Goal: Task Accomplishment & Management: Use online tool/utility

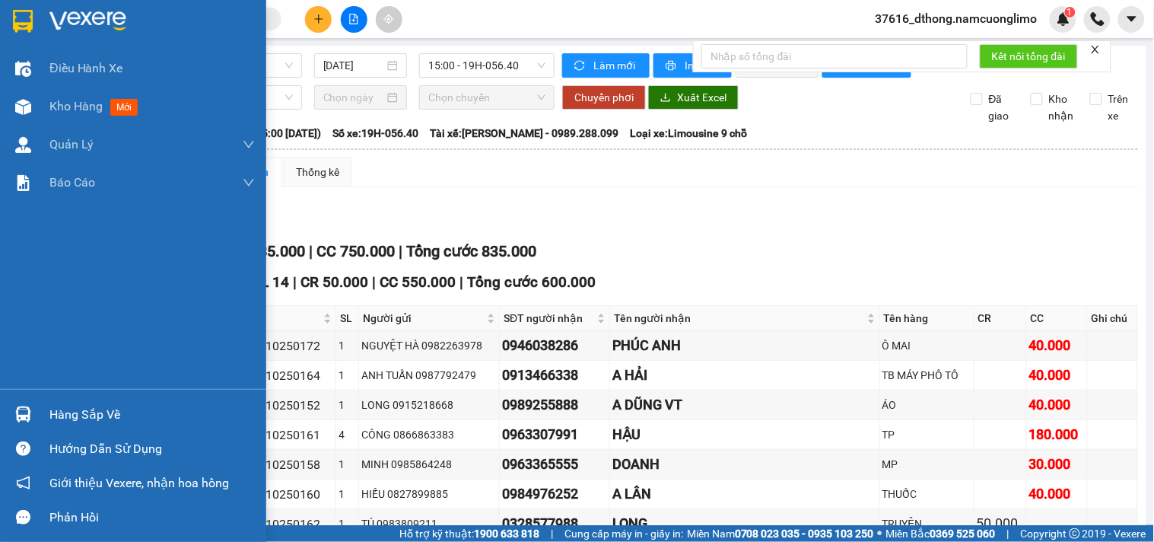
scroll to position [606, 0]
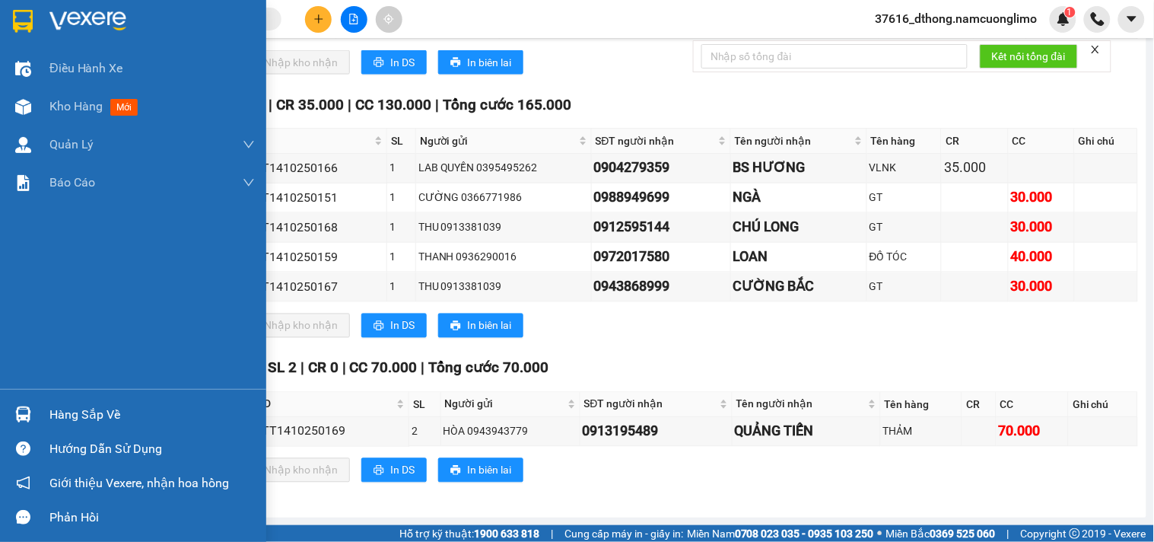
click at [75, 403] on div "Hàng sắp về" at bounding box center [151, 414] width 205 height 23
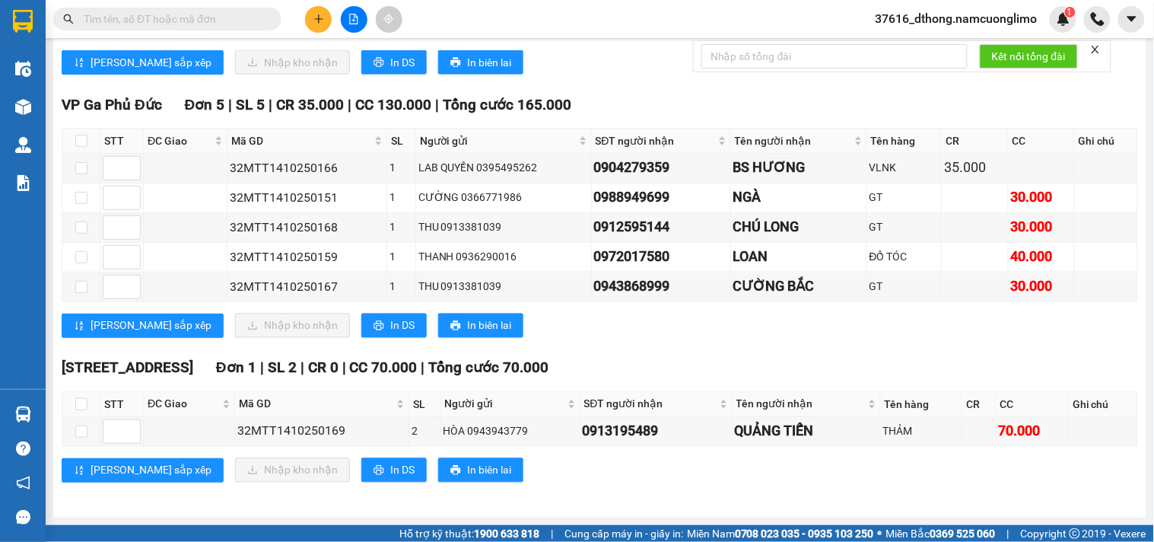
click at [581, 59] on section "Kết quả tìm kiếm ( 0 ) Bộ lọc No Data 37616_dthong.namcuonglimo 1 Điều hành xe …" at bounding box center [577, 271] width 1154 height 542
click at [84, 428] on input "checkbox" at bounding box center [81, 431] width 12 height 12
checkbox input "true"
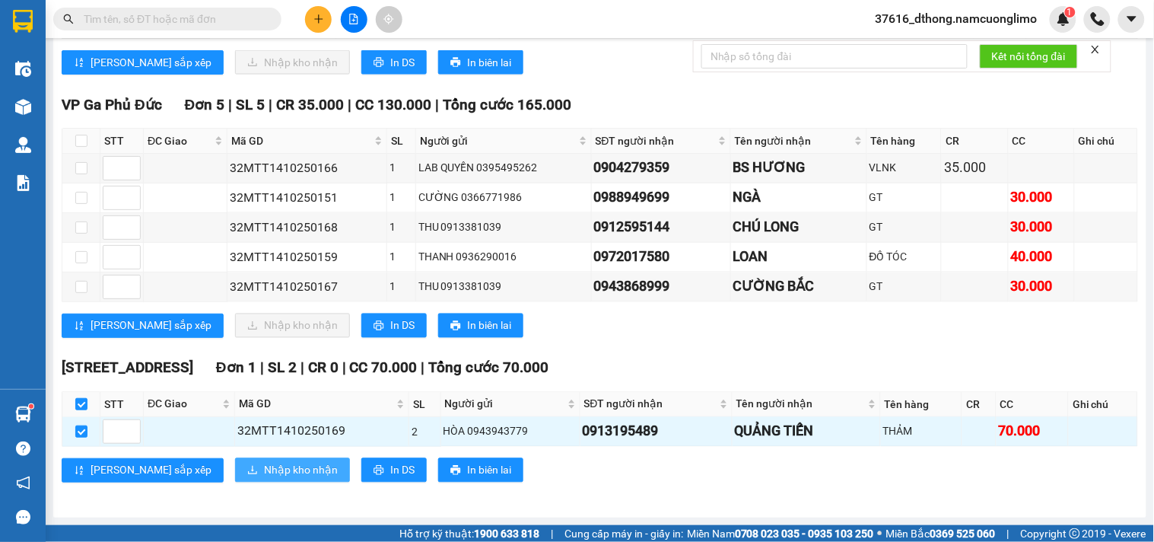
click at [264, 473] on span "Nhập kho nhận" at bounding box center [301, 470] width 74 height 17
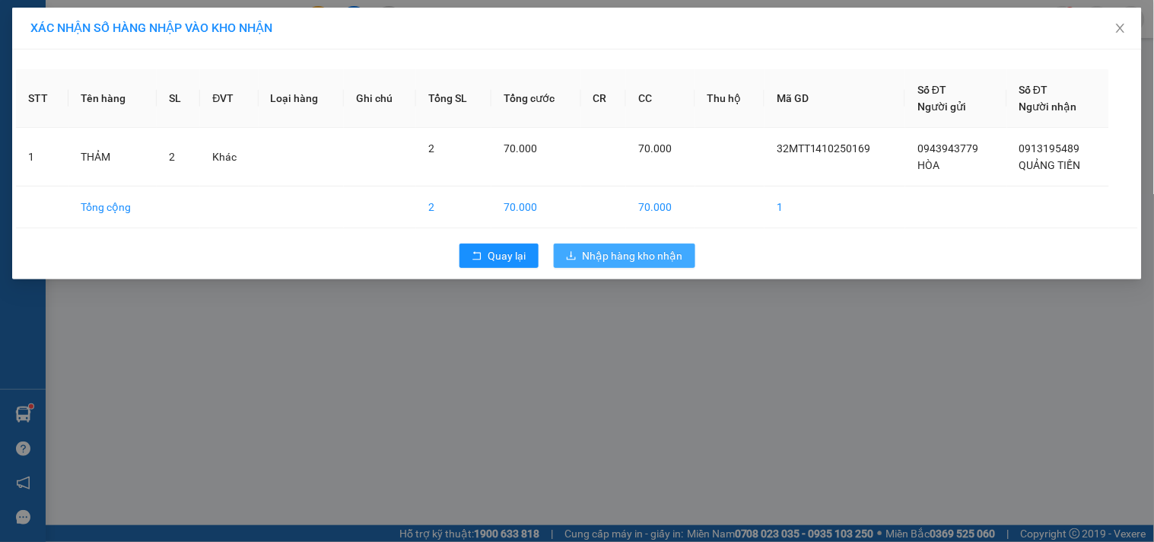
click at [670, 323] on div "XÁC NHẬN SỐ HÀNG NHẬP VÀO KHO NHẬN STT Tên hàng SL ĐVT Loại hàng Ghi chú Tổng S…" at bounding box center [577, 271] width 1154 height 542
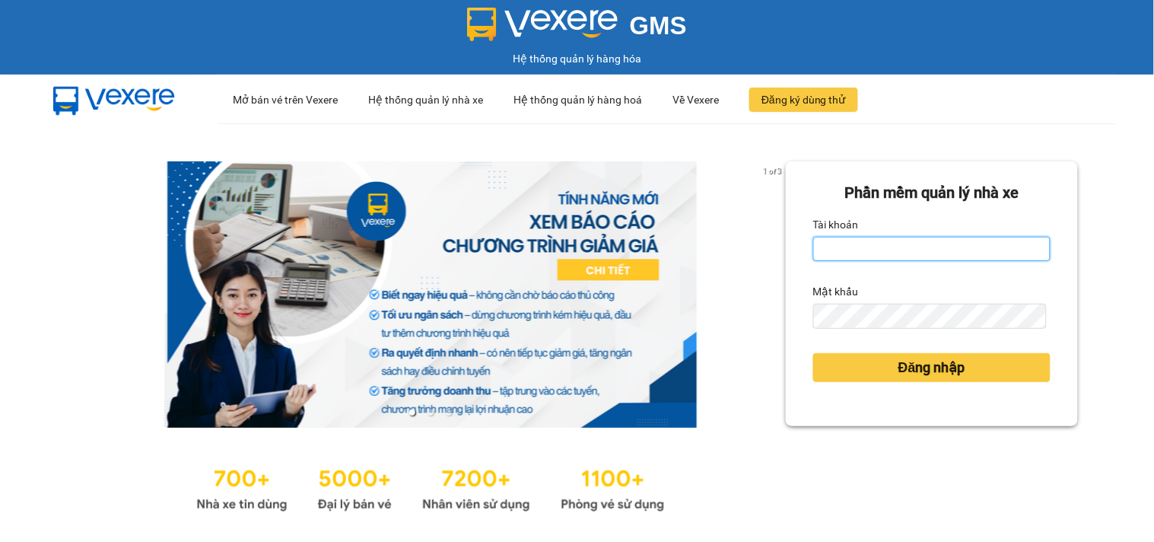
click at [874, 247] on input "Tài khoản" at bounding box center [932, 249] width 237 height 24
type input "dthong.namcuonglimo"
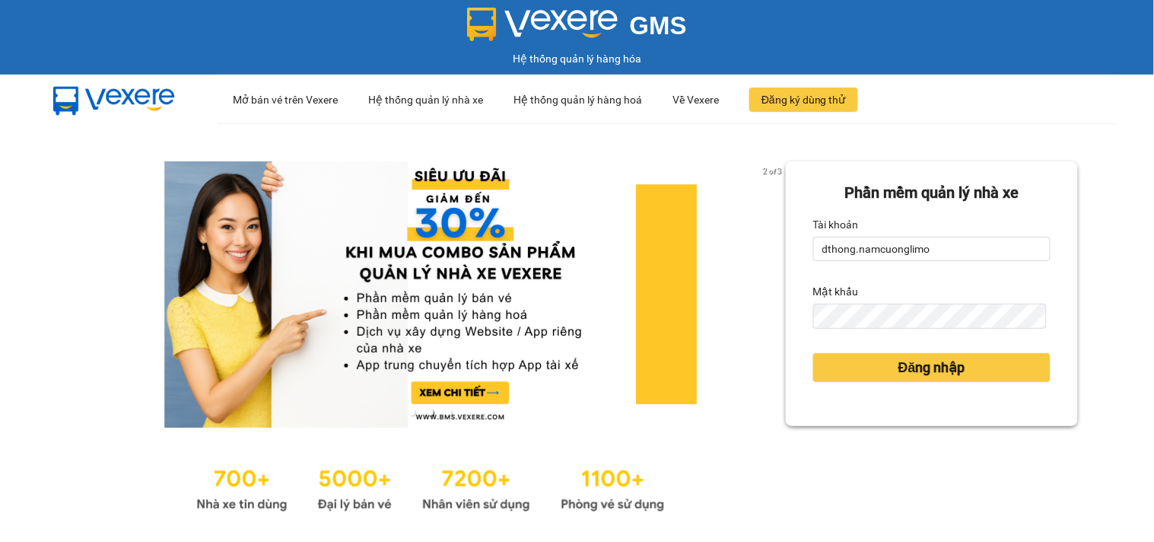
click at [863, 291] on div "Mật khẩu" at bounding box center [932, 291] width 237 height 24
click at [863, 286] on div "Mật khẩu" at bounding box center [932, 291] width 237 height 24
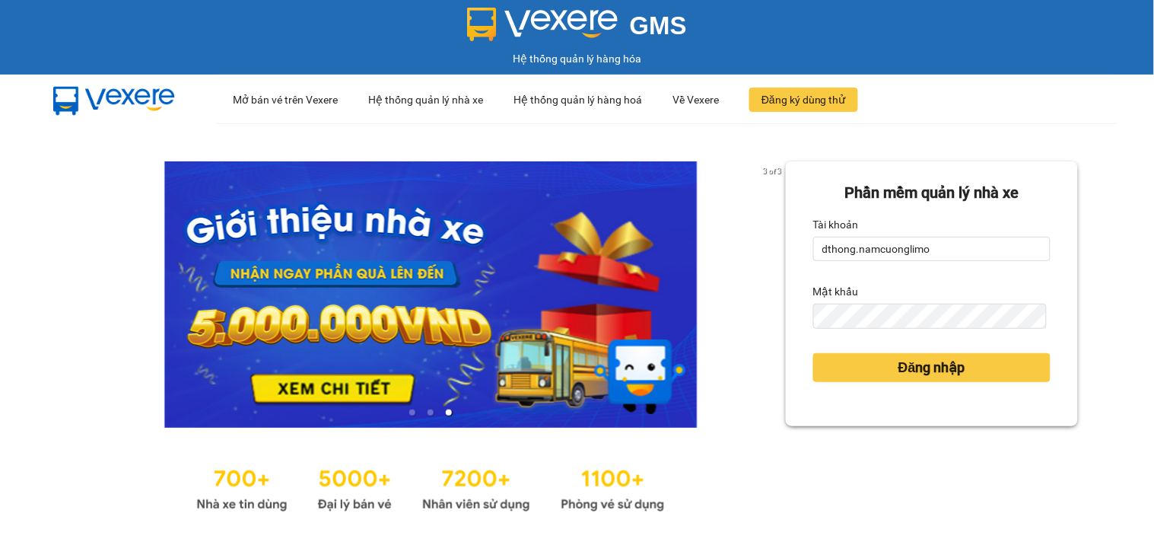
click at [832, 294] on label "Mật khẩu" at bounding box center [837, 291] width 46 height 24
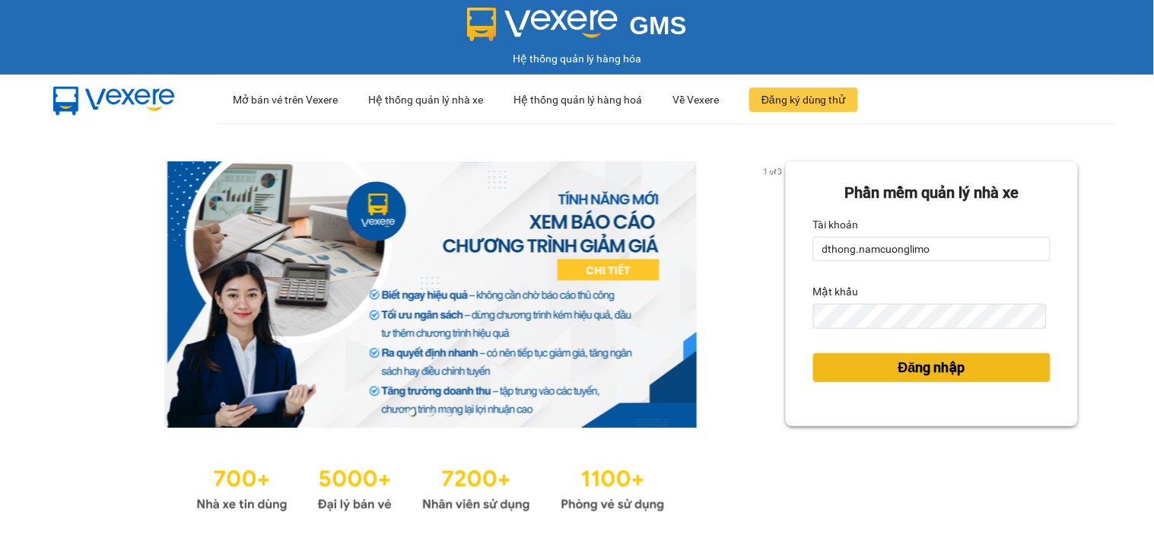
click at [964, 376] on button "Đăng nhập" at bounding box center [932, 367] width 237 height 29
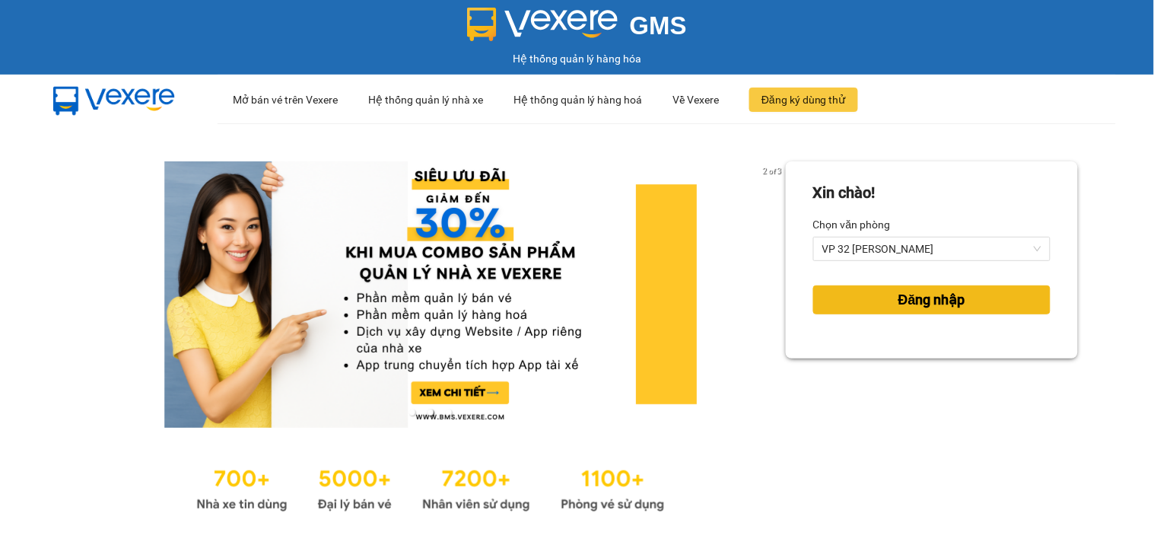
click at [921, 305] on span "Đăng nhập" at bounding box center [932, 299] width 67 height 21
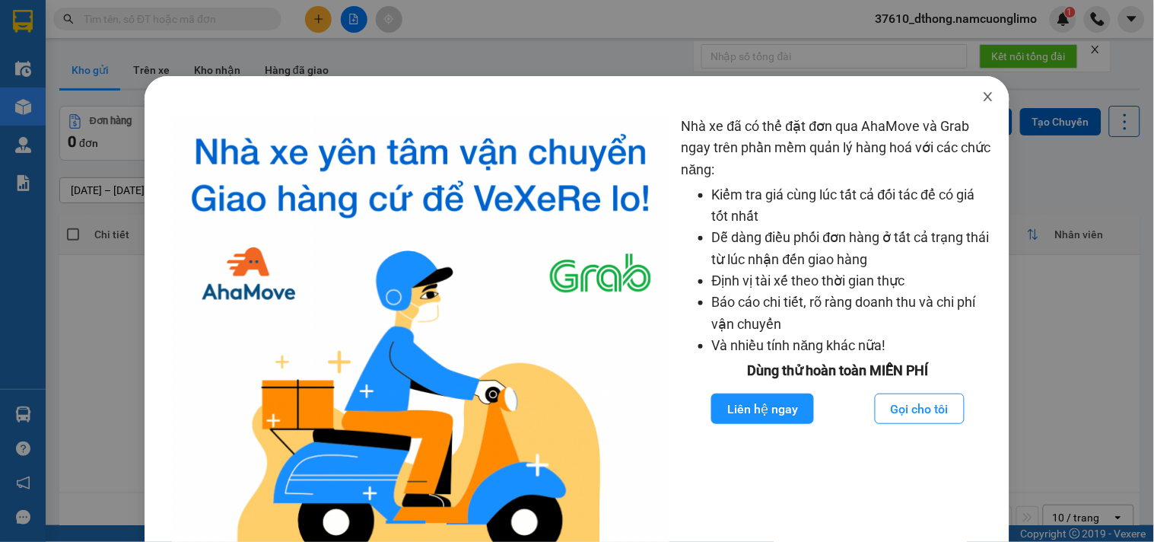
click at [982, 102] on icon "close" at bounding box center [988, 97] width 12 height 12
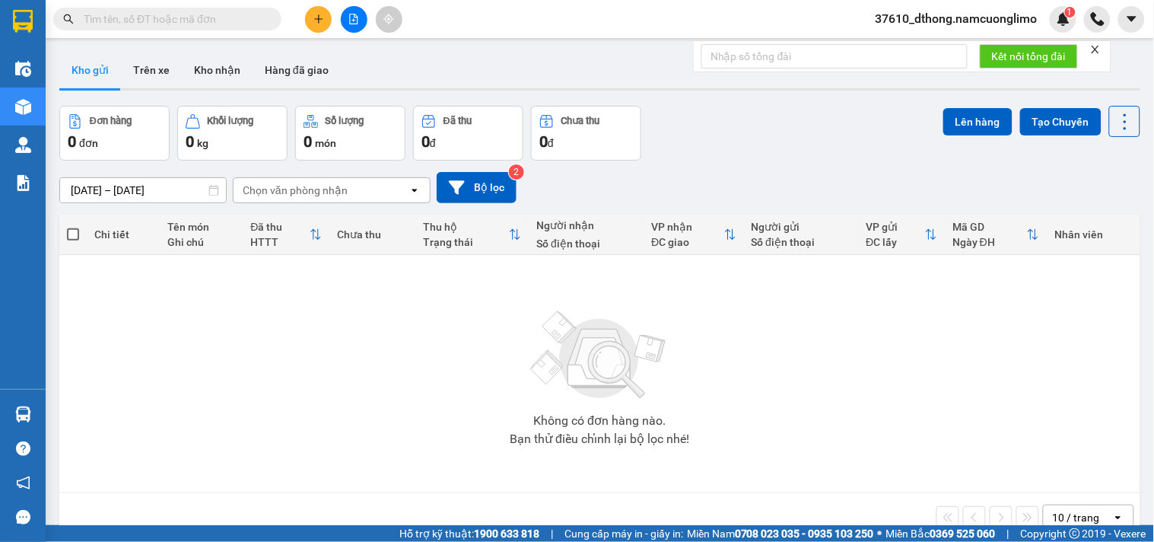
click at [944, 16] on span "37610_dthong.namcuonglimo" at bounding box center [957, 18] width 186 height 19
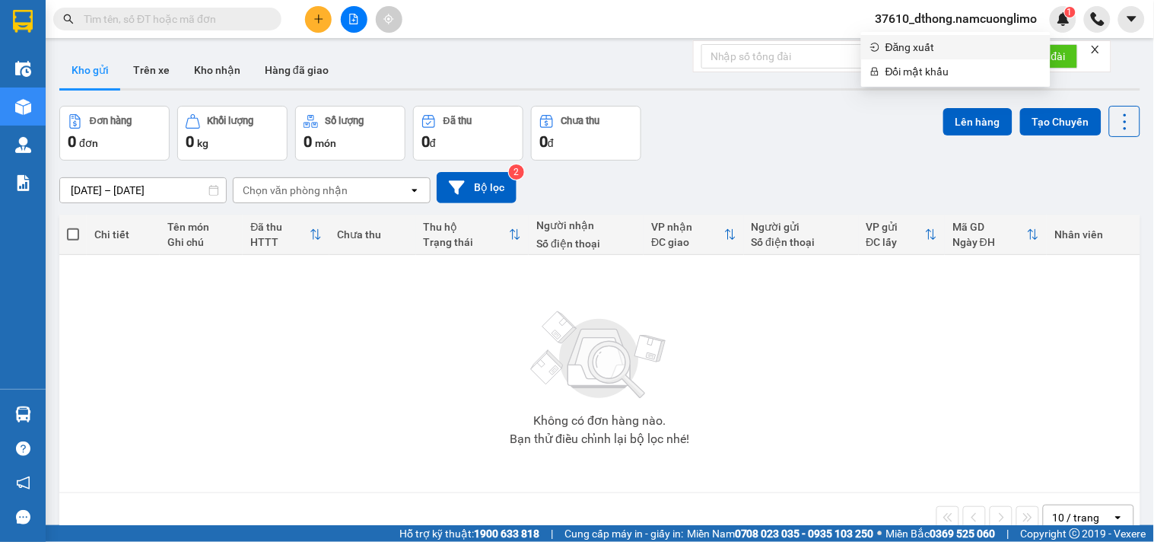
click at [903, 46] on span "Đăng xuất" at bounding box center [964, 47] width 156 height 17
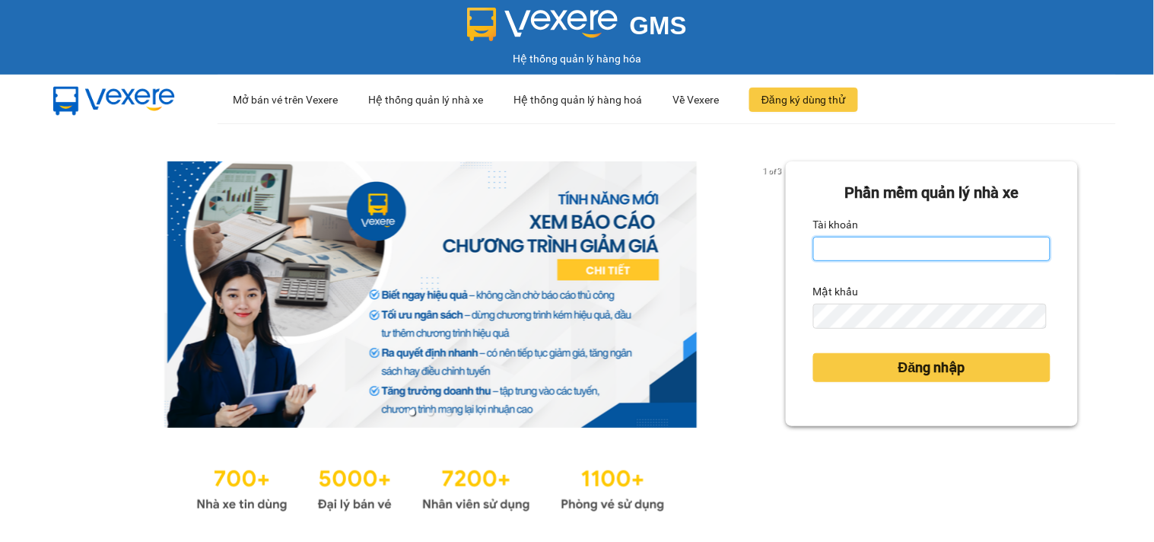
click at [846, 249] on input "Tài khoản" at bounding box center [932, 249] width 237 height 24
type input "dthong.namcuonglimo"
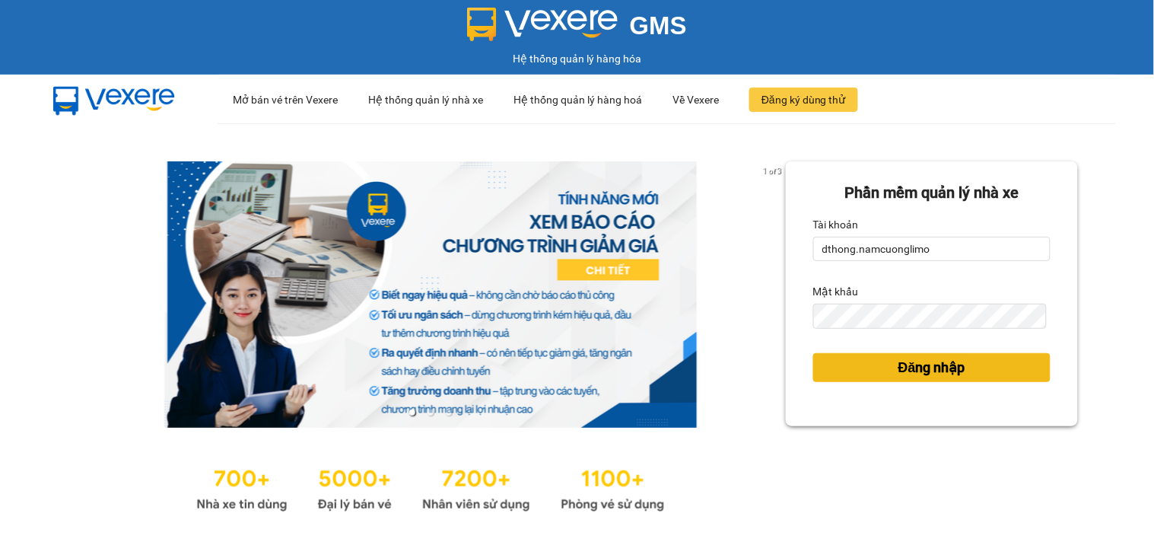
click at [908, 365] on span "Đăng nhập" at bounding box center [932, 367] width 67 height 21
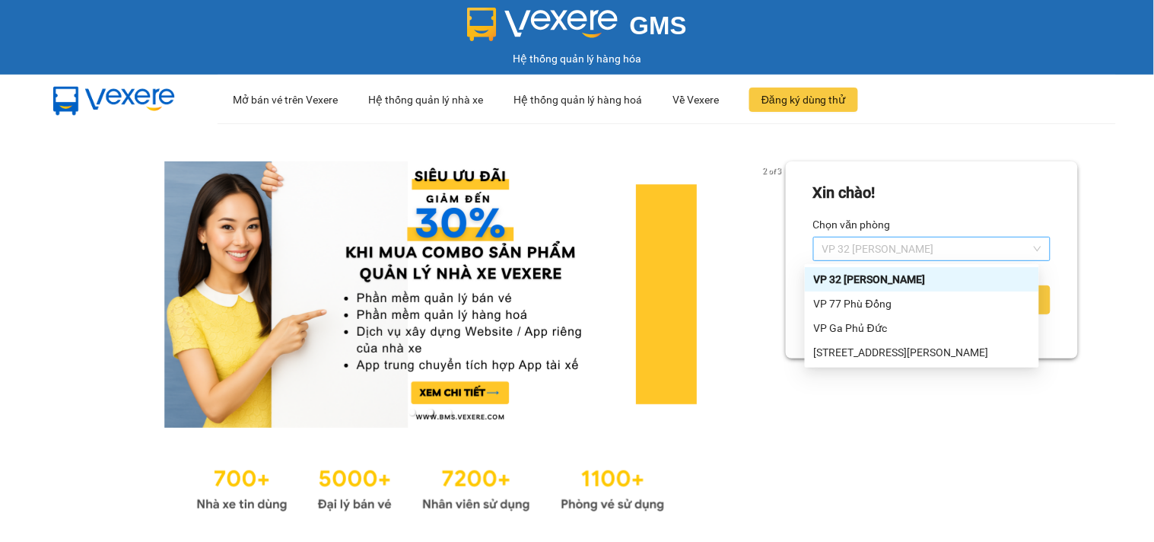
click at [907, 245] on span "VP 32 [PERSON_NAME]" at bounding box center [932, 248] width 219 height 23
click at [869, 358] on div "[STREET_ADDRESS][PERSON_NAME]" at bounding box center [922, 352] width 216 height 17
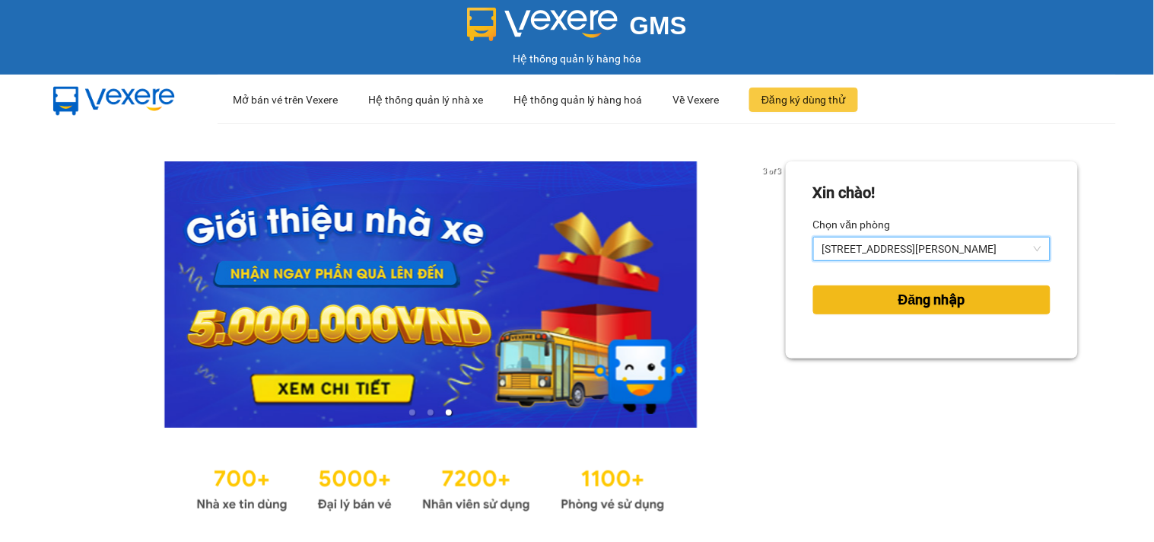
click at [935, 314] on div "Đăng nhập" at bounding box center [932, 299] width 237 height 41
click at [934, 298] on span "Đăng nhập" at bounding box center [932, 299] width 67 height 21
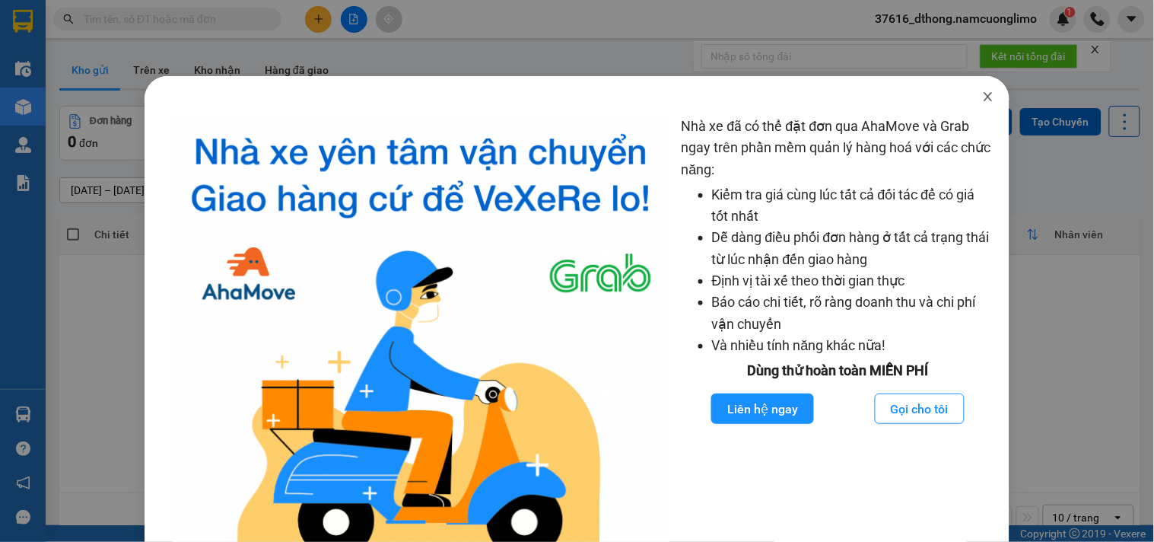
click at [985, 99] on icon "close" at bounding box center [989, 96] width 8 height 9
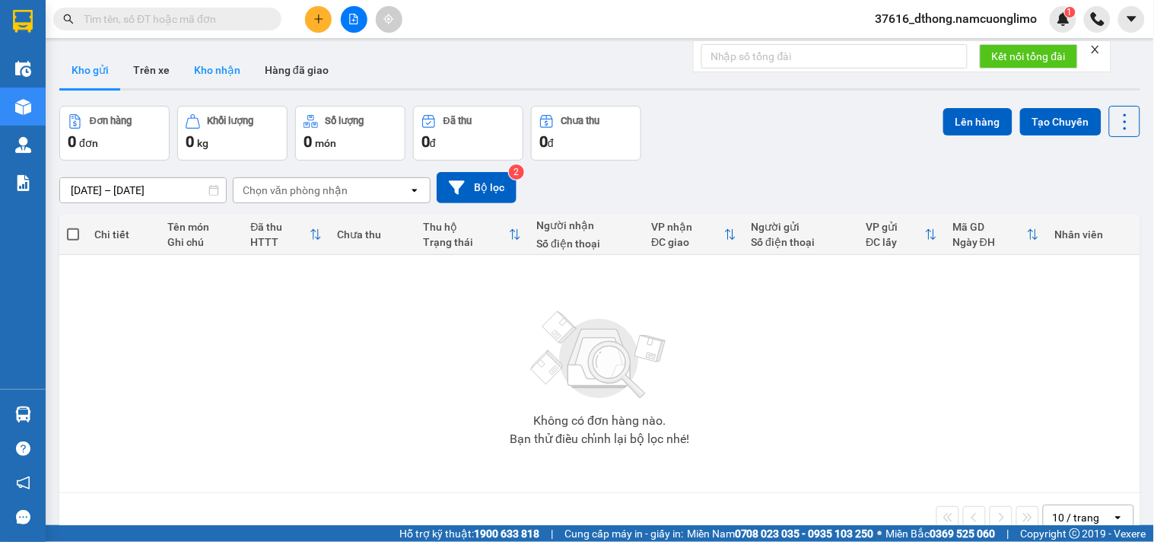
click at [210, 64] on button "Kho nhận" at bounding box center [217, 70] width 71 height 37
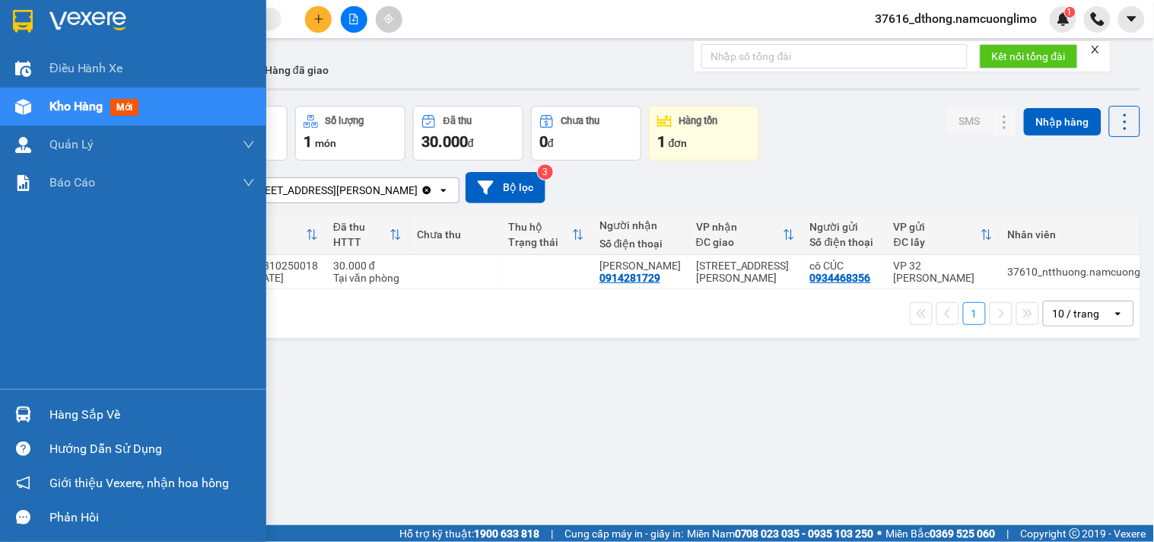
click at [61, 423] on div "Hàng sắp về" at bounding box center [151, 414] width 205 height 23
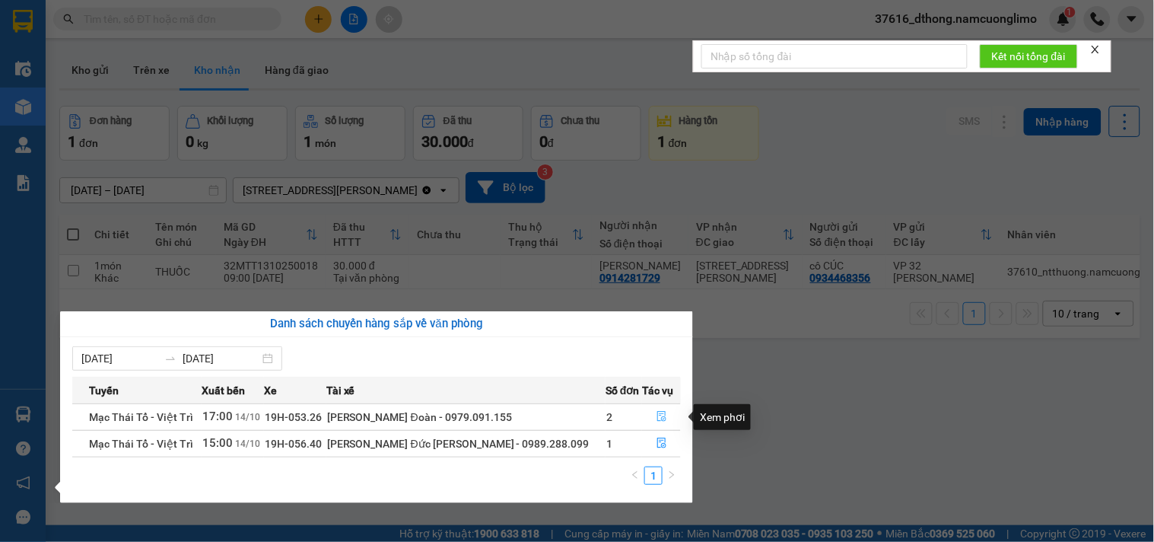
click at [657, 416] on icon "file-done" at bounding box center [662, 416] width 11 height 11
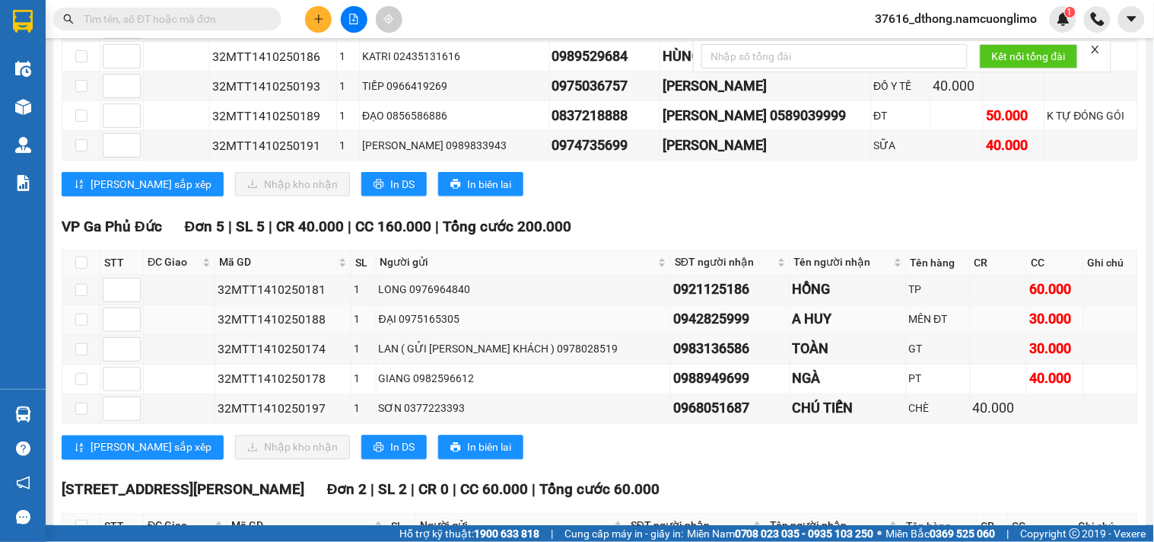
scroll to position [666, 0]
